Goal: Task Accomplishment & Management: Manage account settings

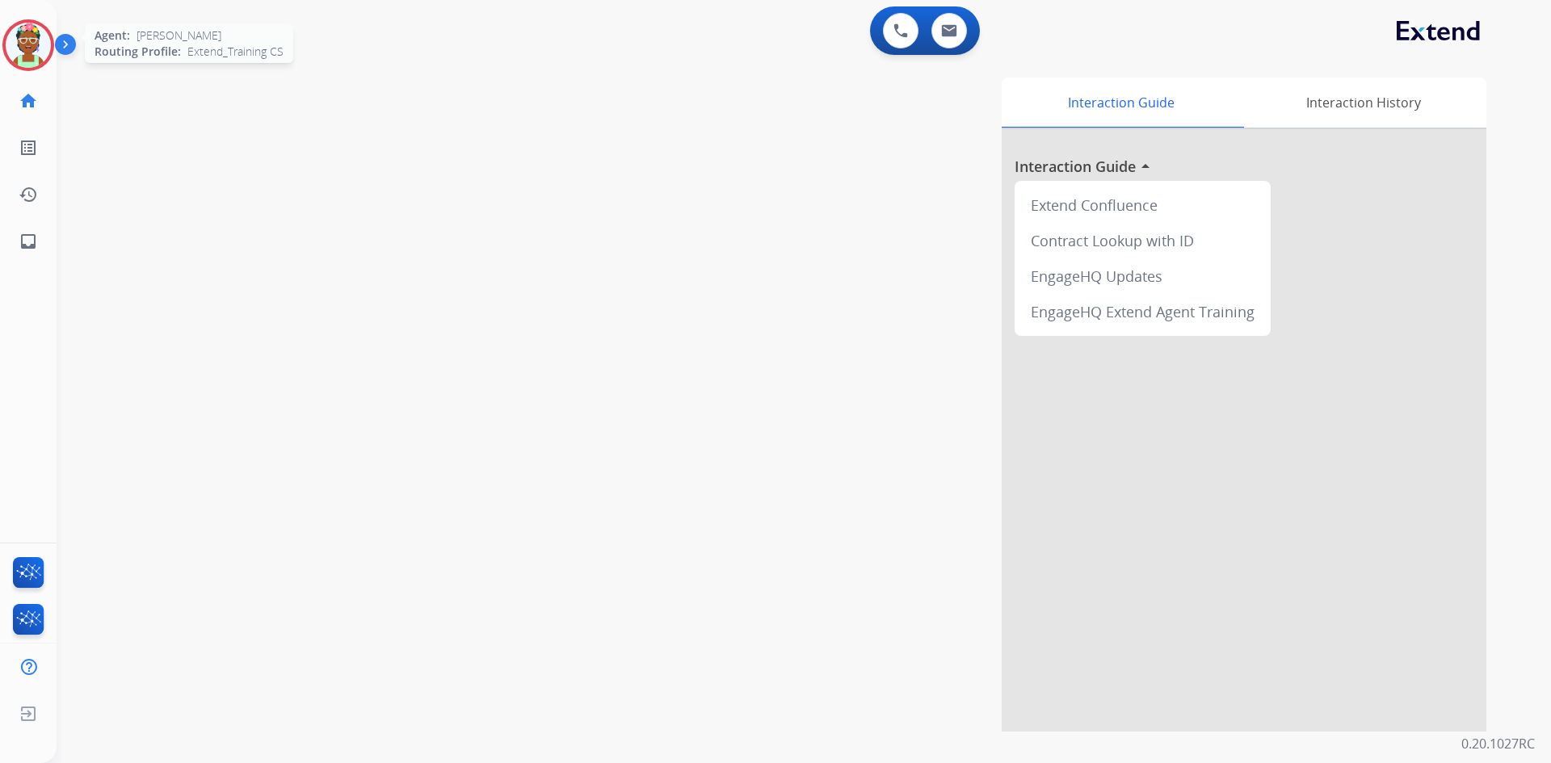
click at [28, 54] on img at bounding box center [28, 45] width 45 height 45
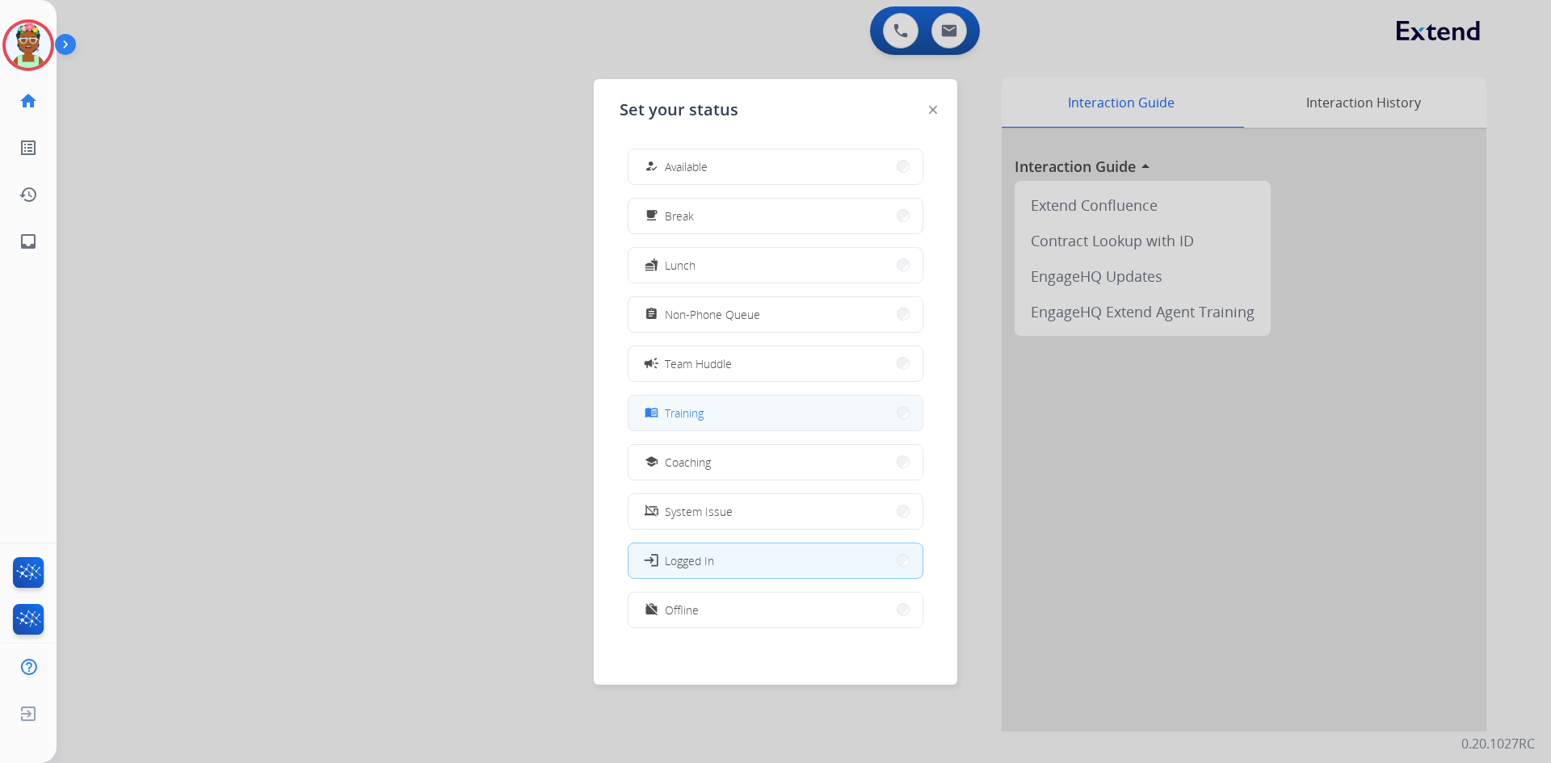
click at [729, 420] on button "menu_book Training" at bounding box center [775, 413] width 294 height 35
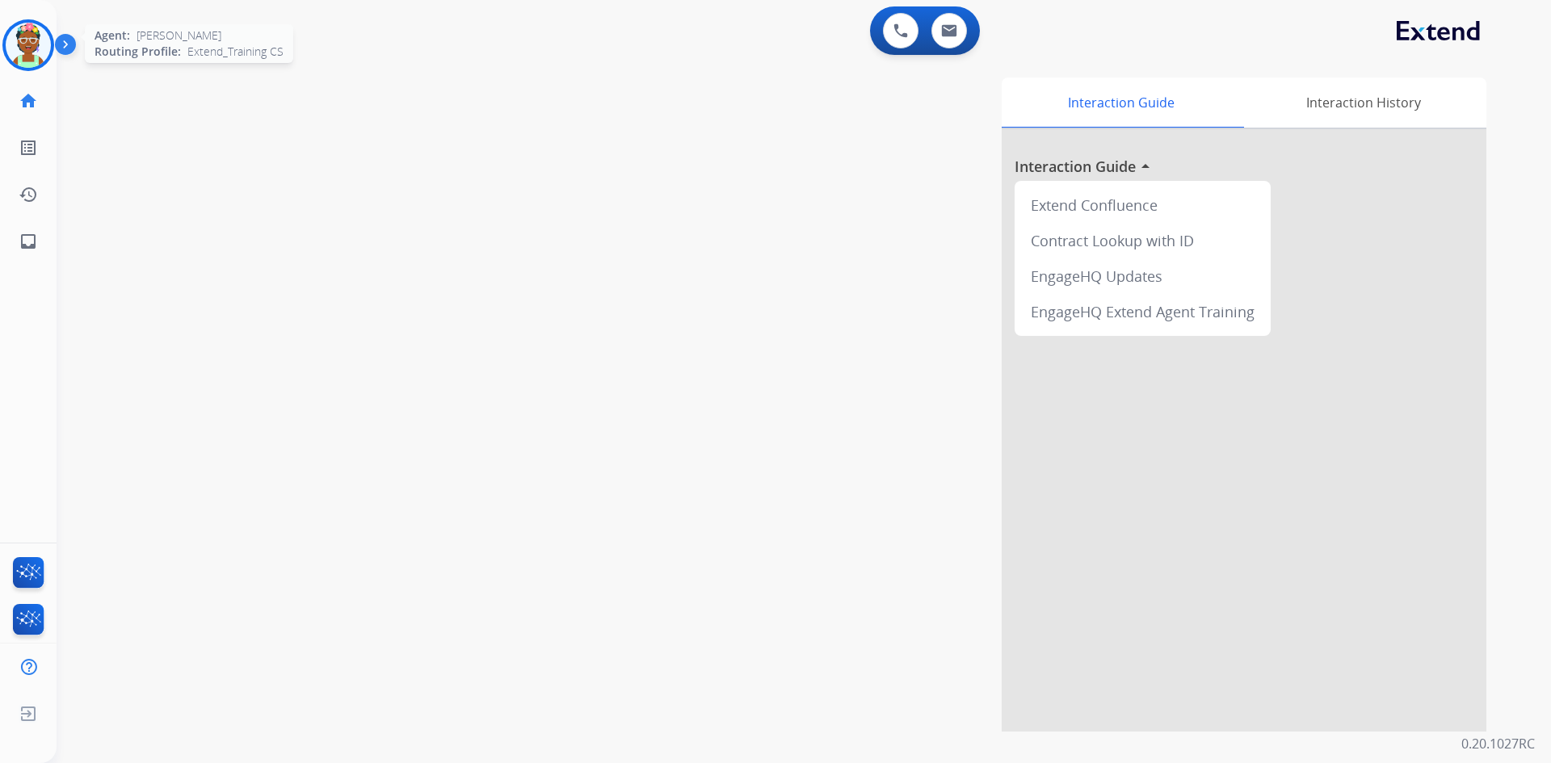
click at [24, 47] on img at bounding box center [28, 45] width 45 height 45
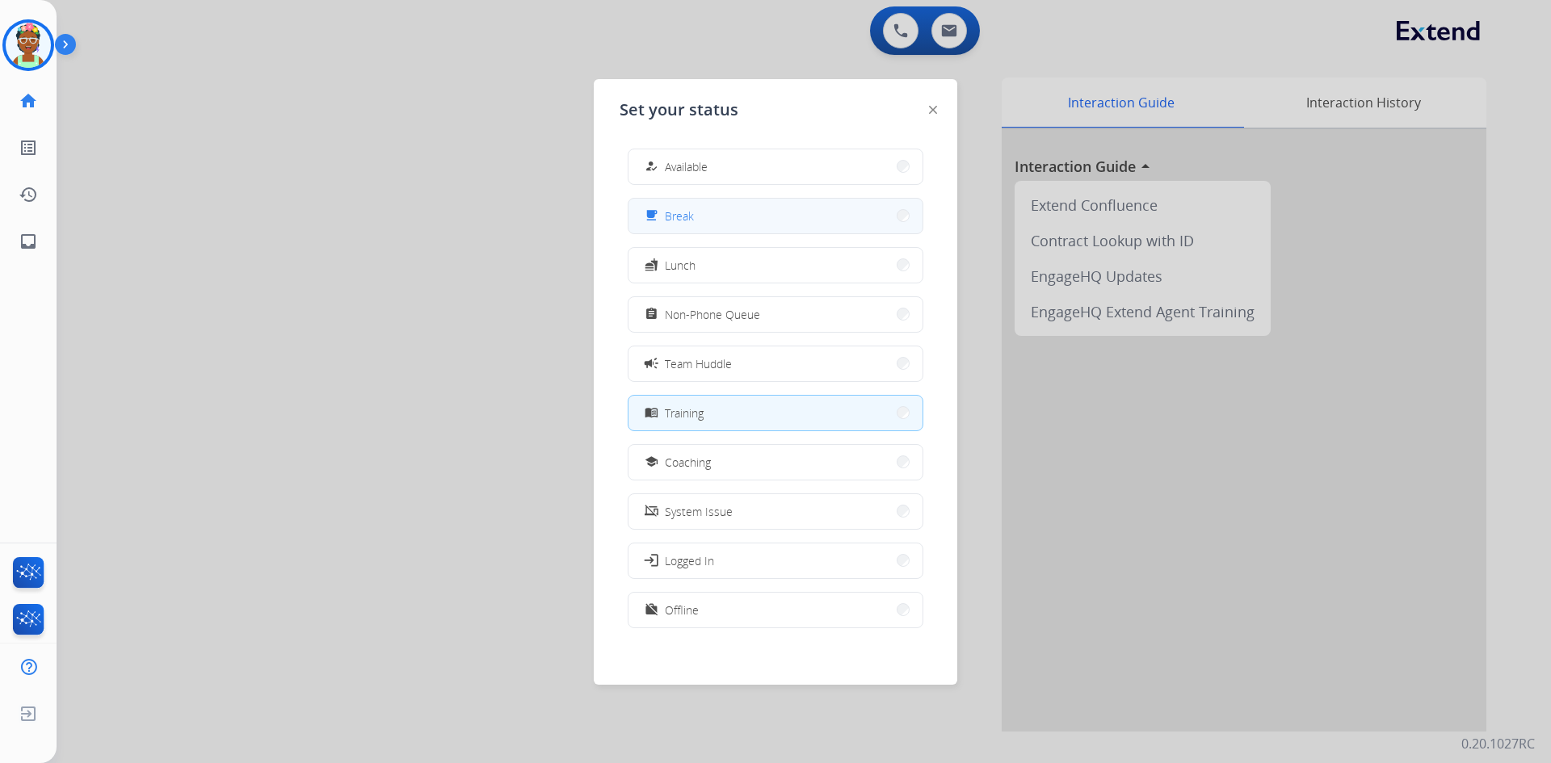
click at [666, 220] on div "free_breakfast Break" at bounding box center [667, 215] width 52 height 19
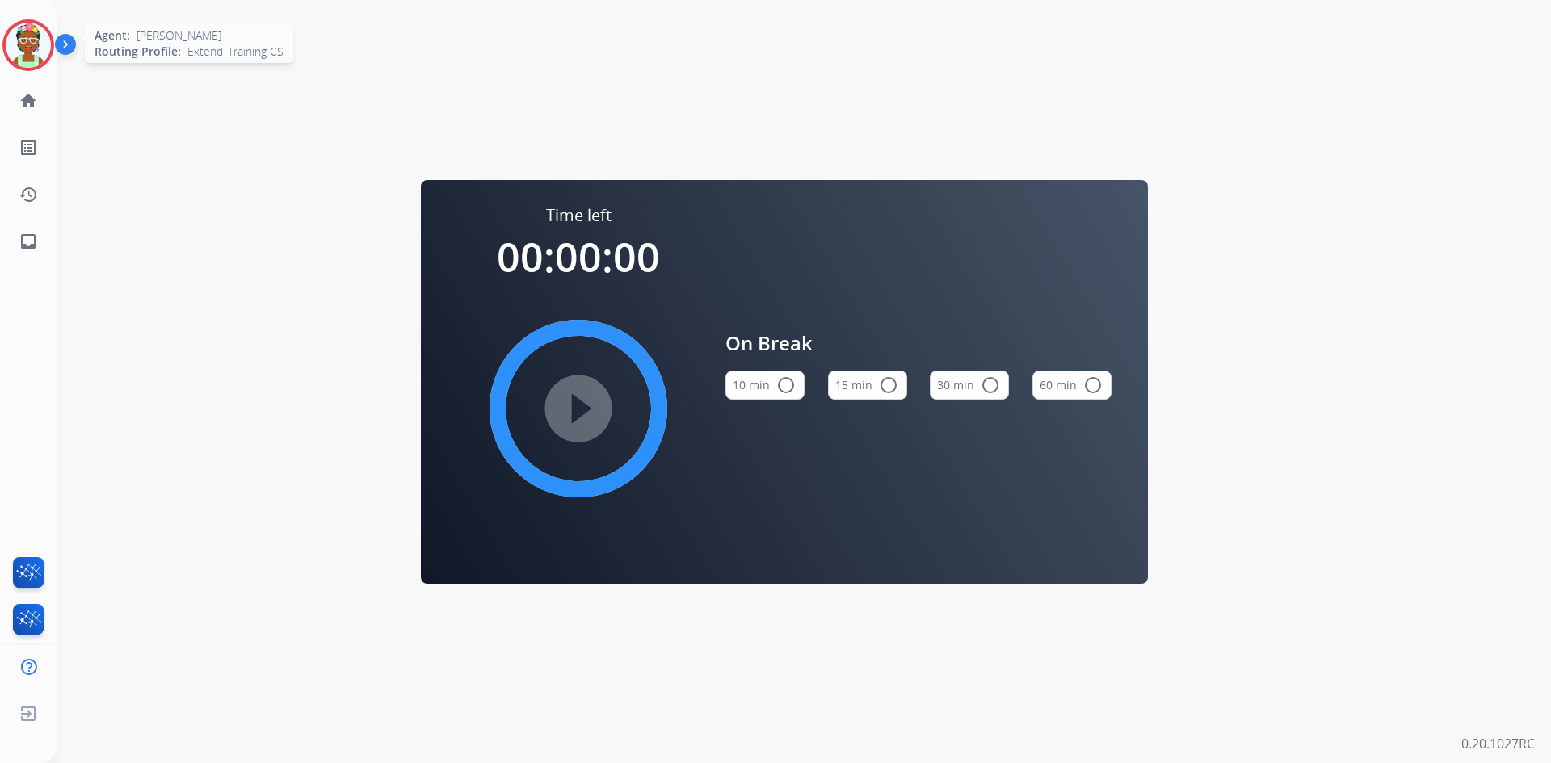
click at [27, 57] on img at bounding box center [28, 45] width 45 height 45
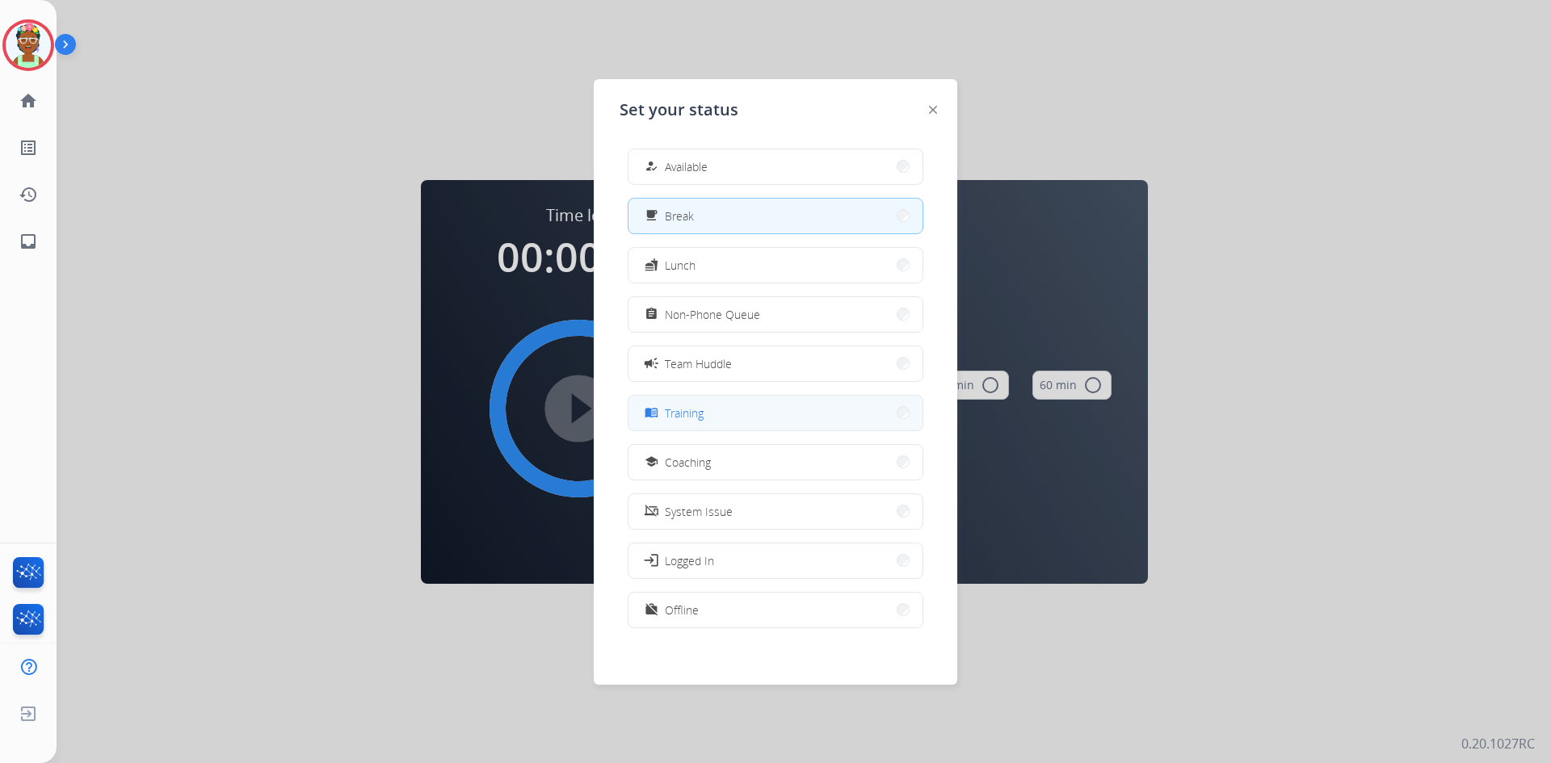
click at [733, 415] on button "menu_book Training" at bounding box center [775, 413] width 294 height 35
